Goal: Task Accomplishment & Management: Complete application form

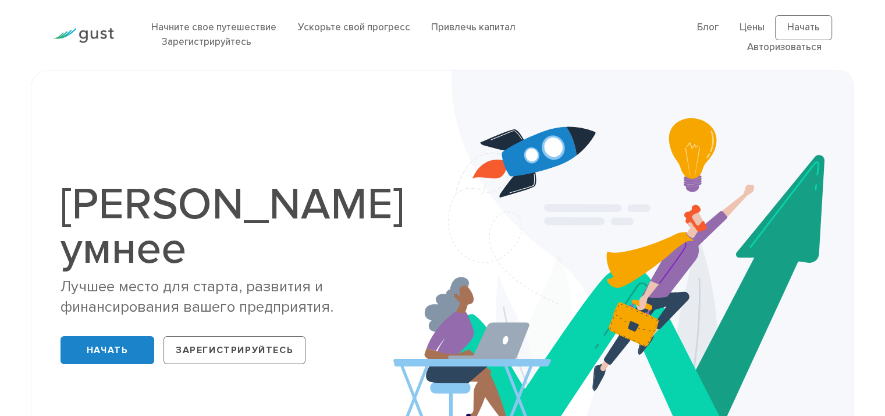
click at [258, 115] on div "[PERSON_NAME] умнее Лучшее место для старта, развития и финансирования вашего п…" at bounding box center [443, 276] width 782 height 352
click at [461, 26] on font "Привлечь капитал" at bounding box center [473, 28] width 84 height 12
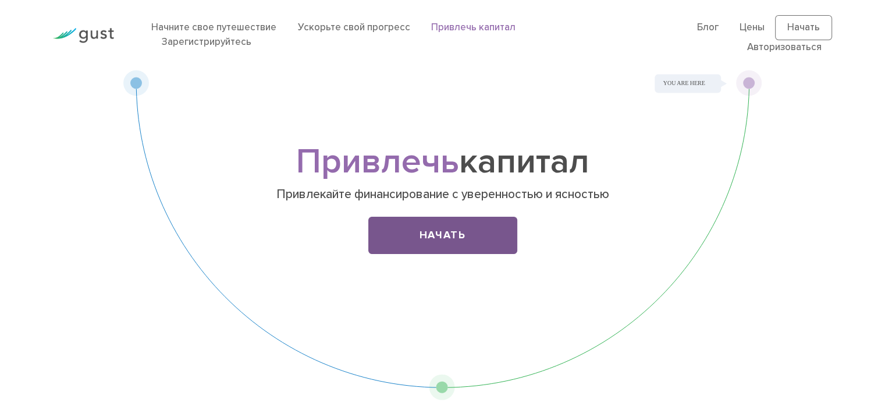
click at [445, 229] on font "Начать" at bounding box center [443, 235] width 47 height 12
